Goal: Entertainment & Leisure: Consume media (video, audio)

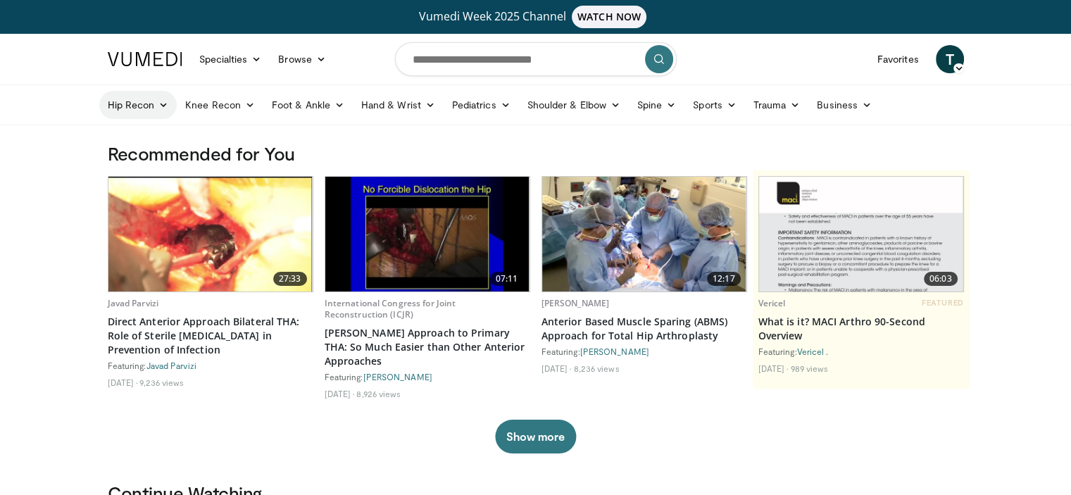
click at [155, 103] on link "Hip Recon" at bounding box center [138, 105] width 78 height 28
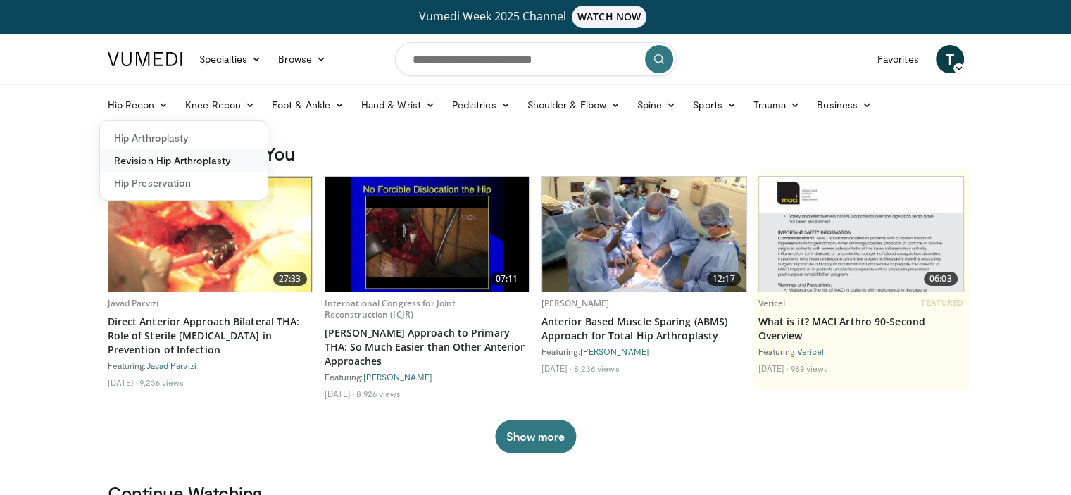
click at [130, 166] on link "Revision Hip Arthroplasty" at bounding box center [184, 160] width 168 height 23
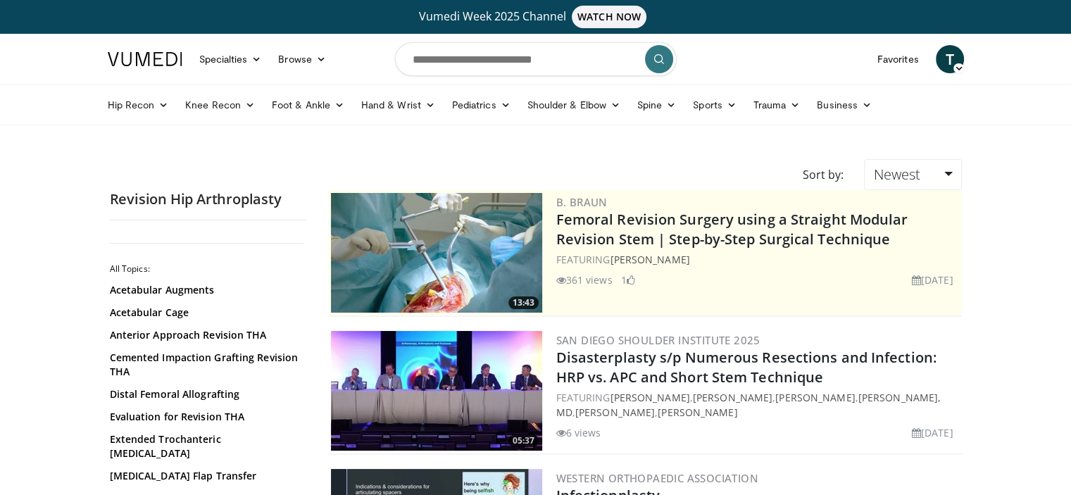
click at [436, 242] on img at bounding box center [436, 253] width 211 height 120
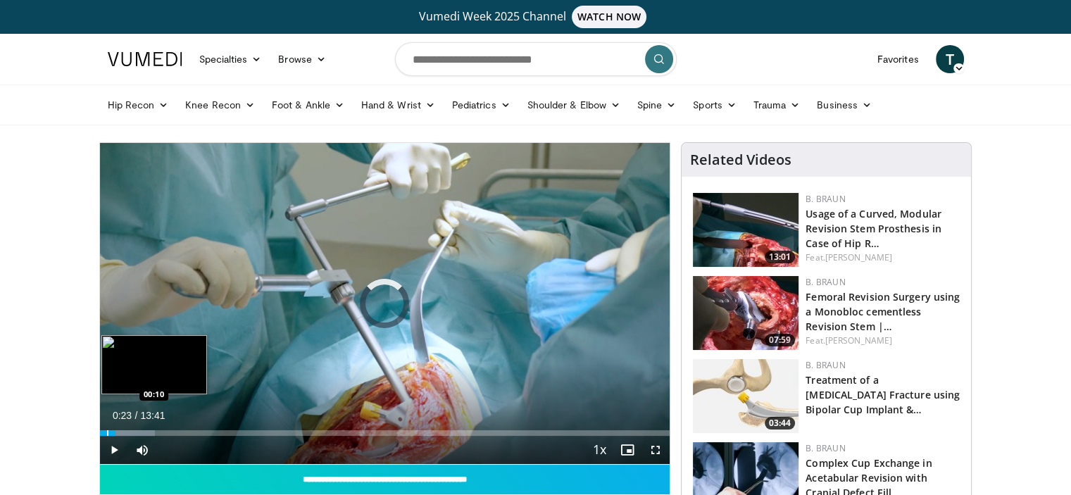
click at [106, 428] on div "Loaded : 9.65% 00:09 00:10" at bounding box center [385, 429] width 571 height 13
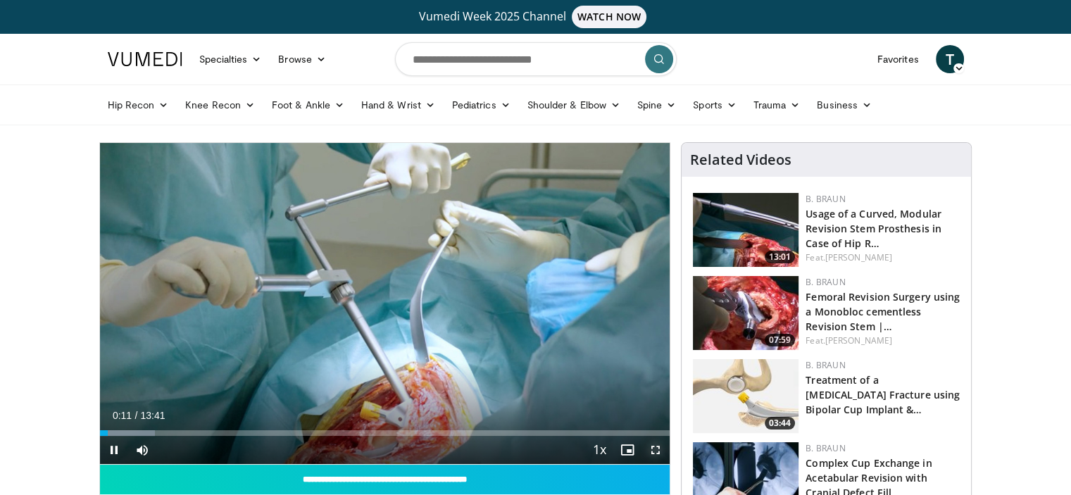
click at [652, 444] on span "Video Player" at bounding box center [656, 450] width 28 height 28
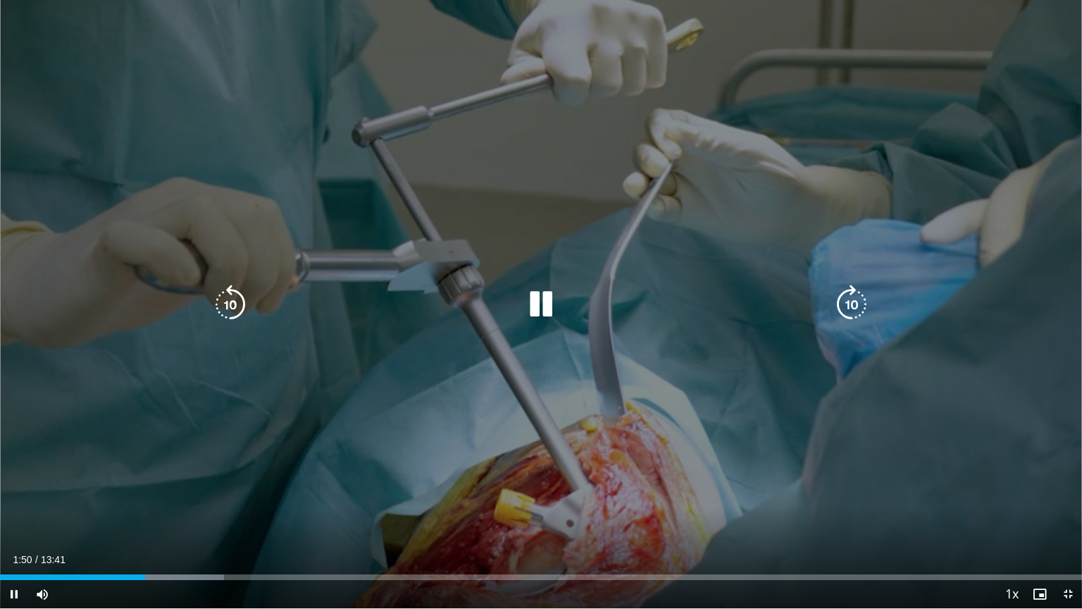
click at [549, 301] on icon "Video Player" at bounding box center [540, 304] width 39 height 39
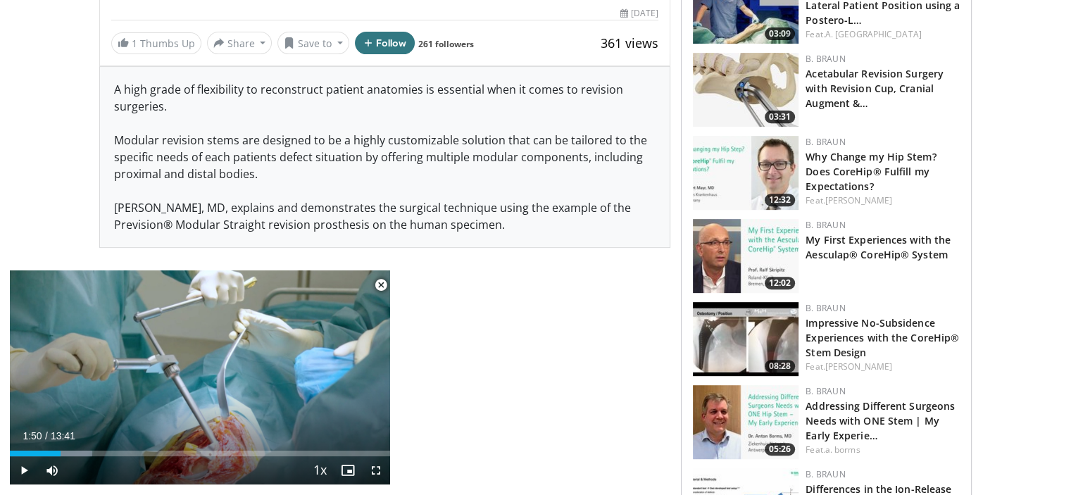
scroll to position [561, 0]
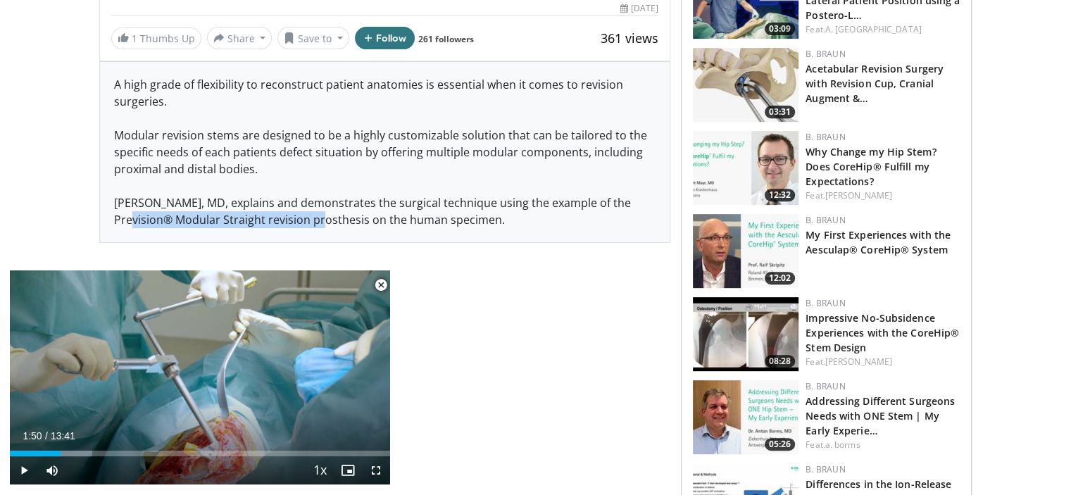
drag, startPoint x: 307, startPoint y: 222, endPoint x: 112, endPoint y: 224, distance: 195.1
click at [112, 224] on div "A high grade of flexibility to reconstruct patient anatomies is essential when …" at bounding box center [385, 152] width 571 height 180
copy div "Prevision® Modular Straight revision"
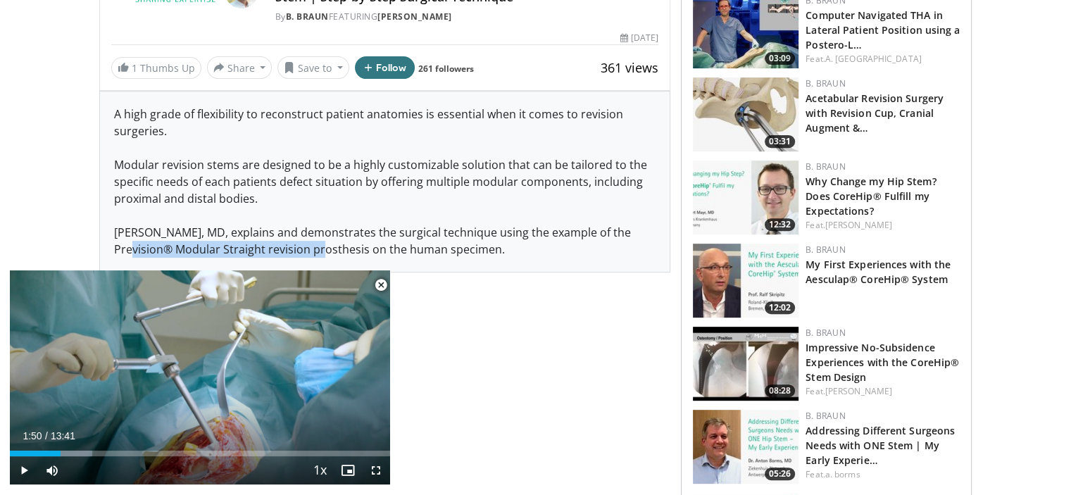
scroll to position [127, 0]
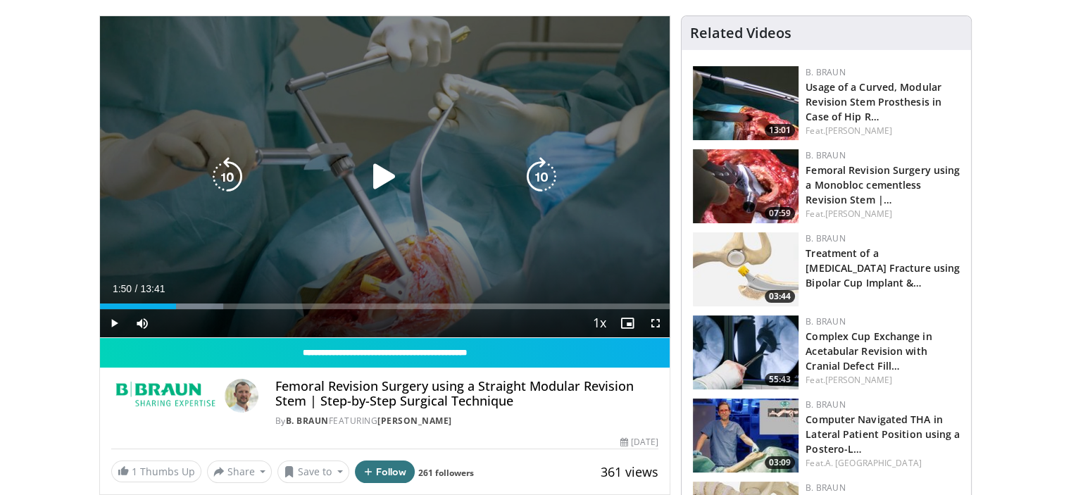
click at [384, 129] on div "10 seconds Tap to unmute" at bounding box center [385, 176] width 571 height 321
click at [385, 168] on icon "Video Player" at bounding box center [384, 176] width 39 height 39
